Goal: Task Accomplishment & Management: Manage account settings

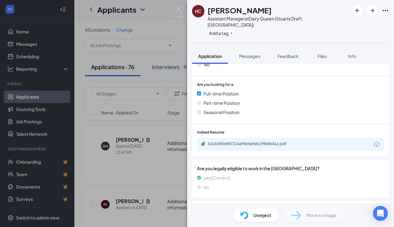
scroll to position [129, 0]
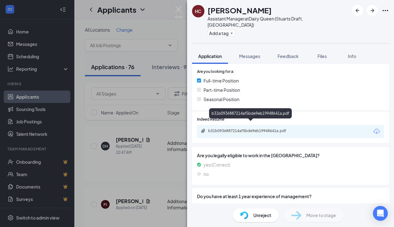
click at [250, 128] on div "b31b0936887214af5bde9eb19948641a.pdf" at bounding box center [251, 131] width 100 height 6
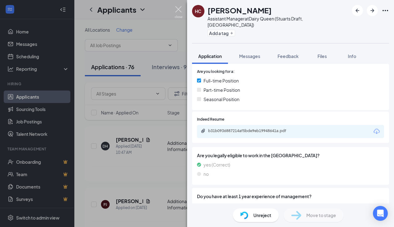
click at [178, 11] on img at bounding box center [179, 12] width 8 height 12
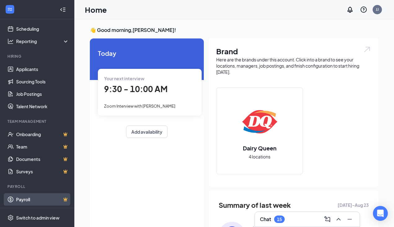
scroll to position [28, 0]
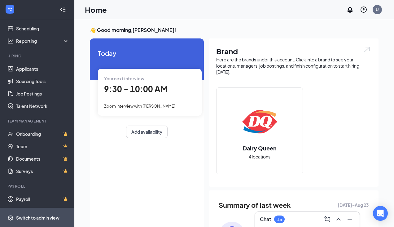
click at [30, 217] on div "Switch to admin view" at bounding box center [37, 217] width 43 height 6
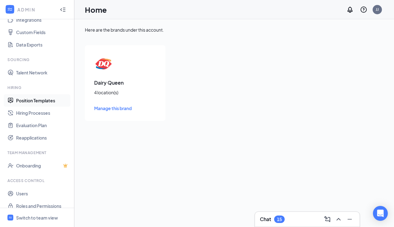
scroll to position [84, 0]
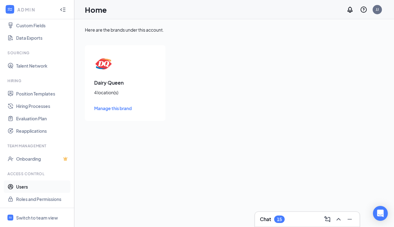
click at [33, 189] on link "Users" at bounding box center [42, 186] width 53 height 12
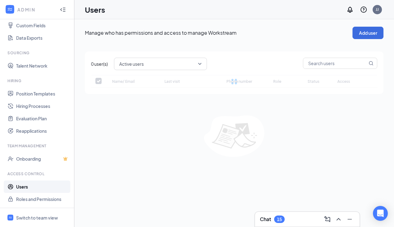
checkbox input "false"
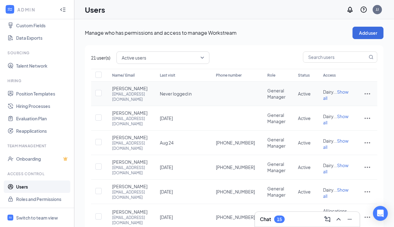
click at [348, 97] on span "Show all" at bounding box center [335, 95] width 25 height 12
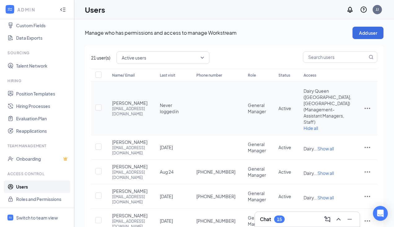
click at [368, 106] on icon "ActionsIcon" at bounding box center [366, 107] width 7 height 7
click at [345, 137] on span "Reset password" at bounding box center [343, 136] width 33 height 6
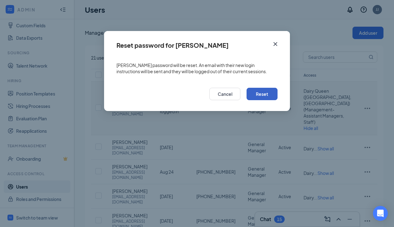
click at [266, 98] on button "Reset" at bounding box center [261, 94] width 31 height 12
